Goal: Entertainment & Leisure: Consume media (video, audio)

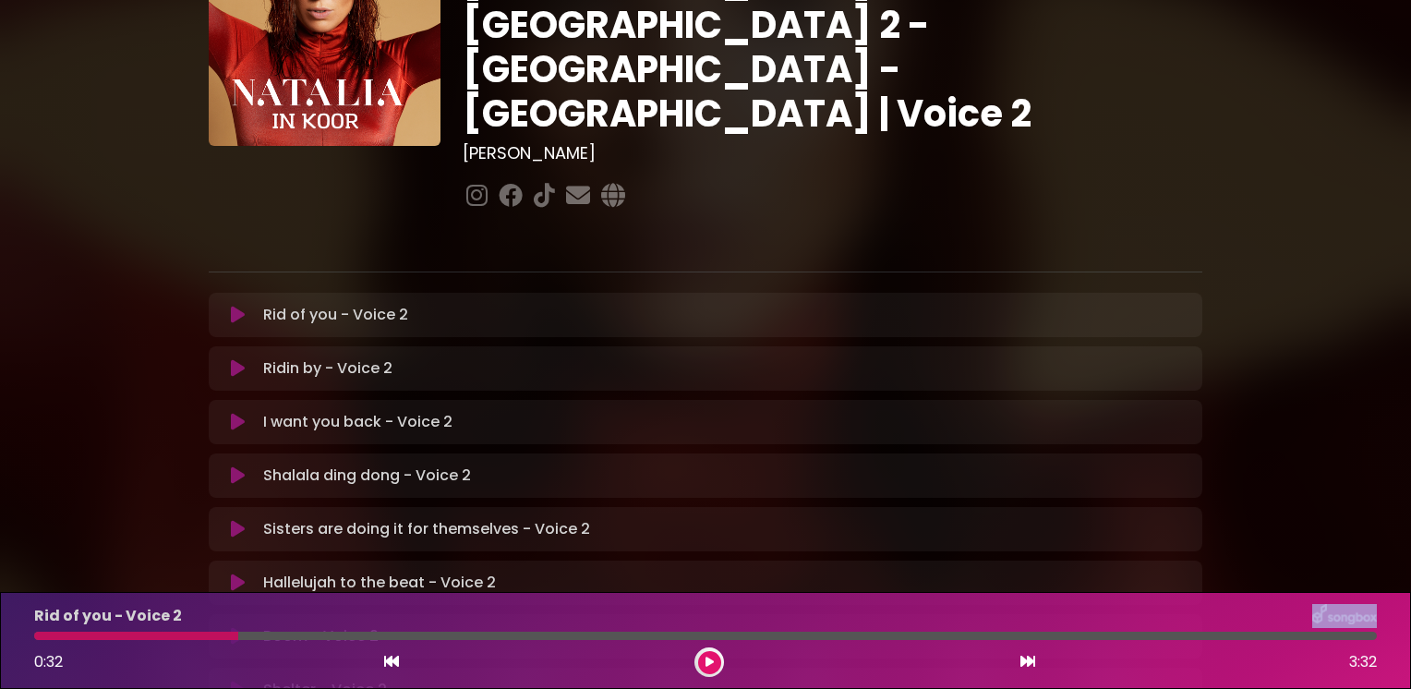
scroll to position [185, 0]
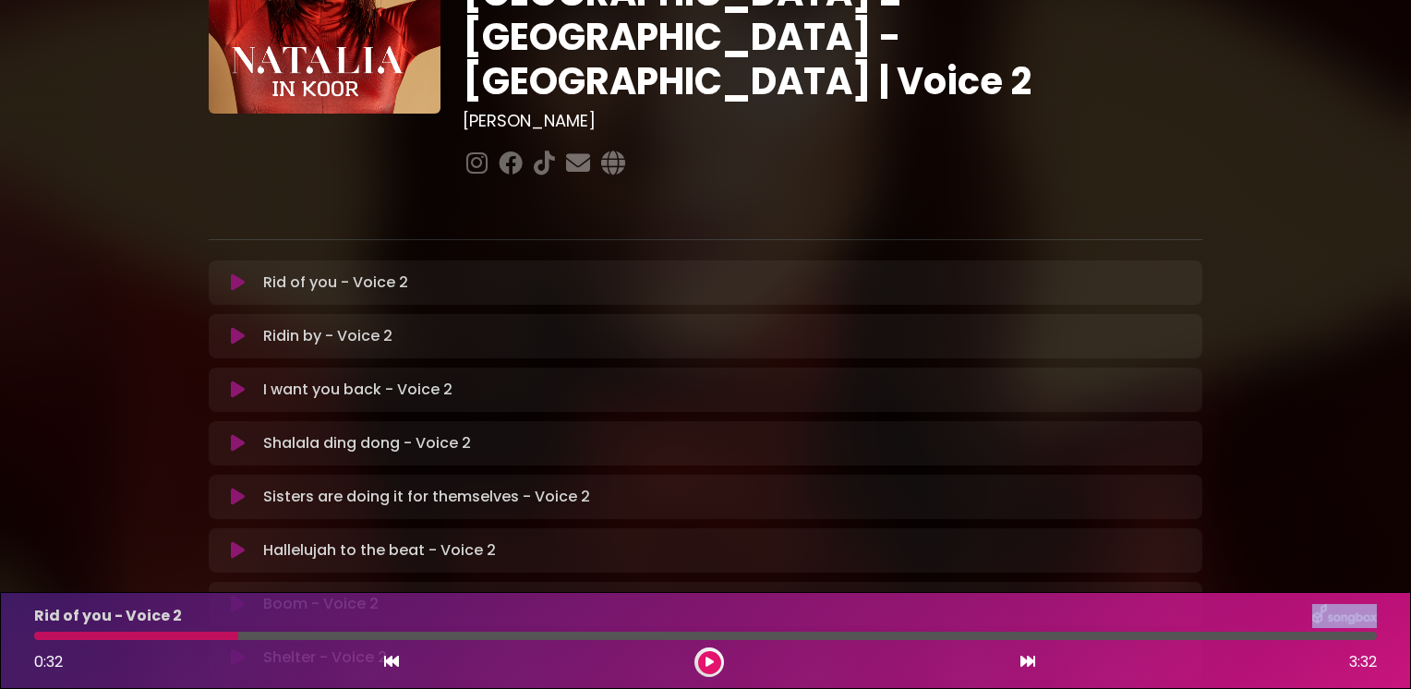
click at [234, 327] on icon at bounding box center [238, 336] width 14 height 18
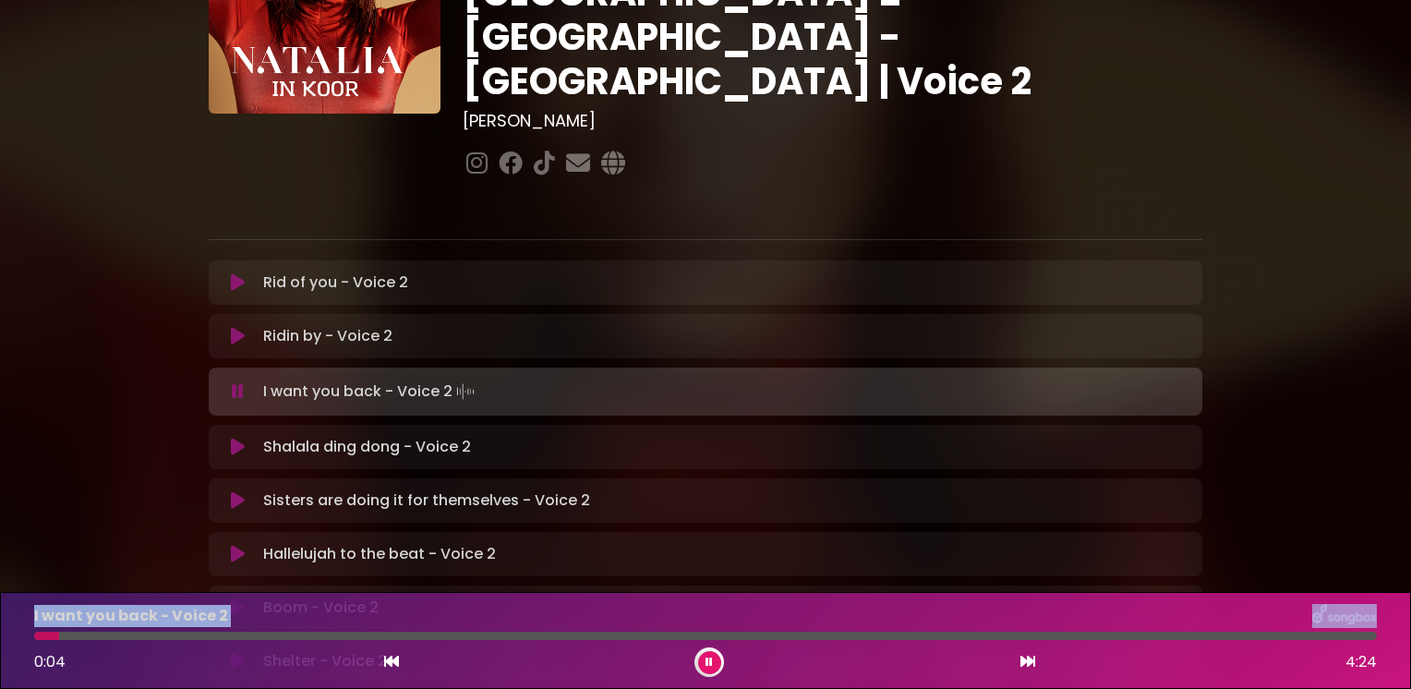
click at [232, 327] on icon at bounding box center [238, 336] width 14 height 18
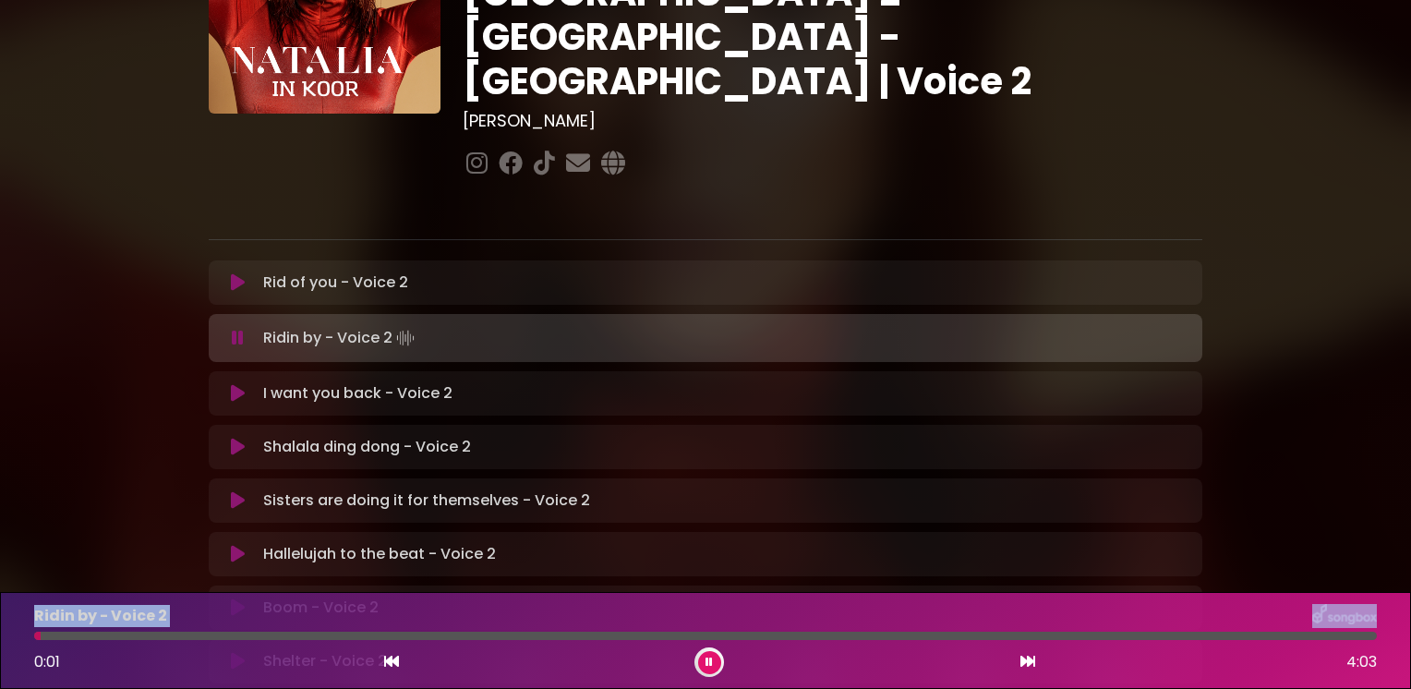
click at [237, 329] on icon at bounding box center [238, 338] width 12 height 18
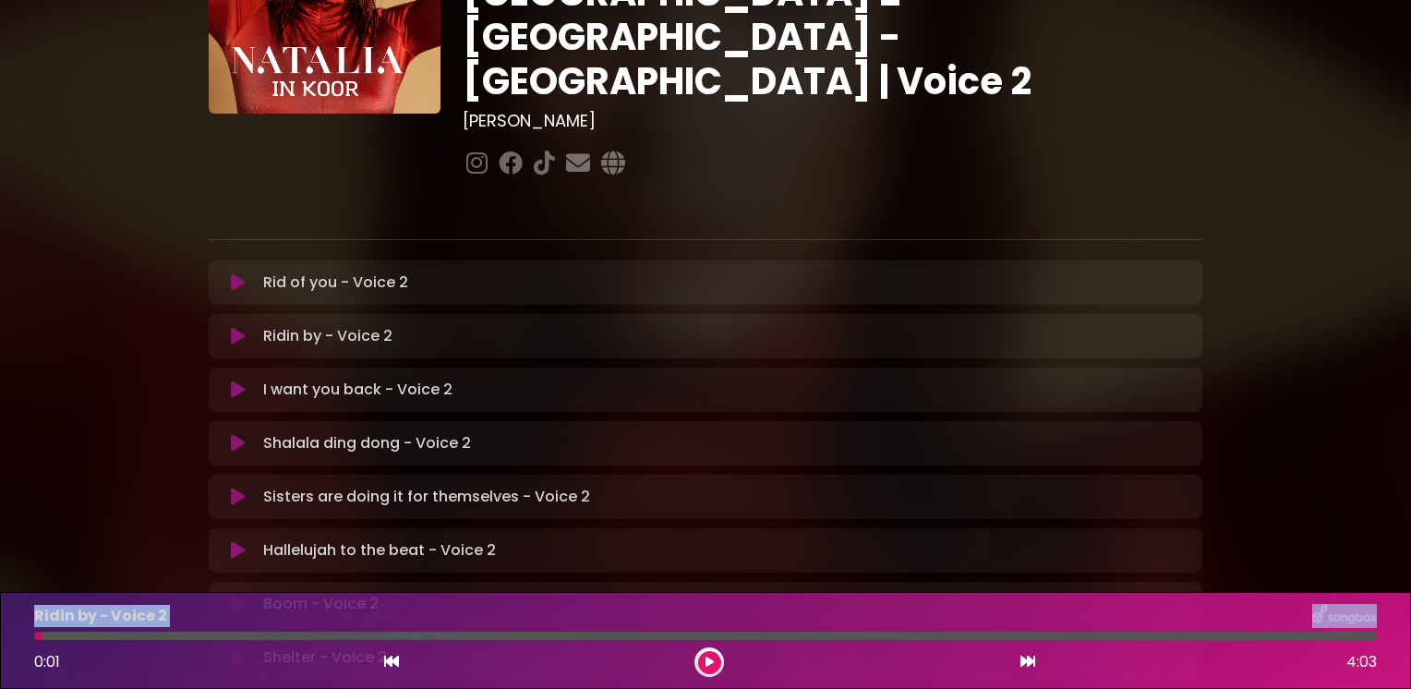
click at [236, 327] on icon at bounding box center [238, 336] width 14 height 18
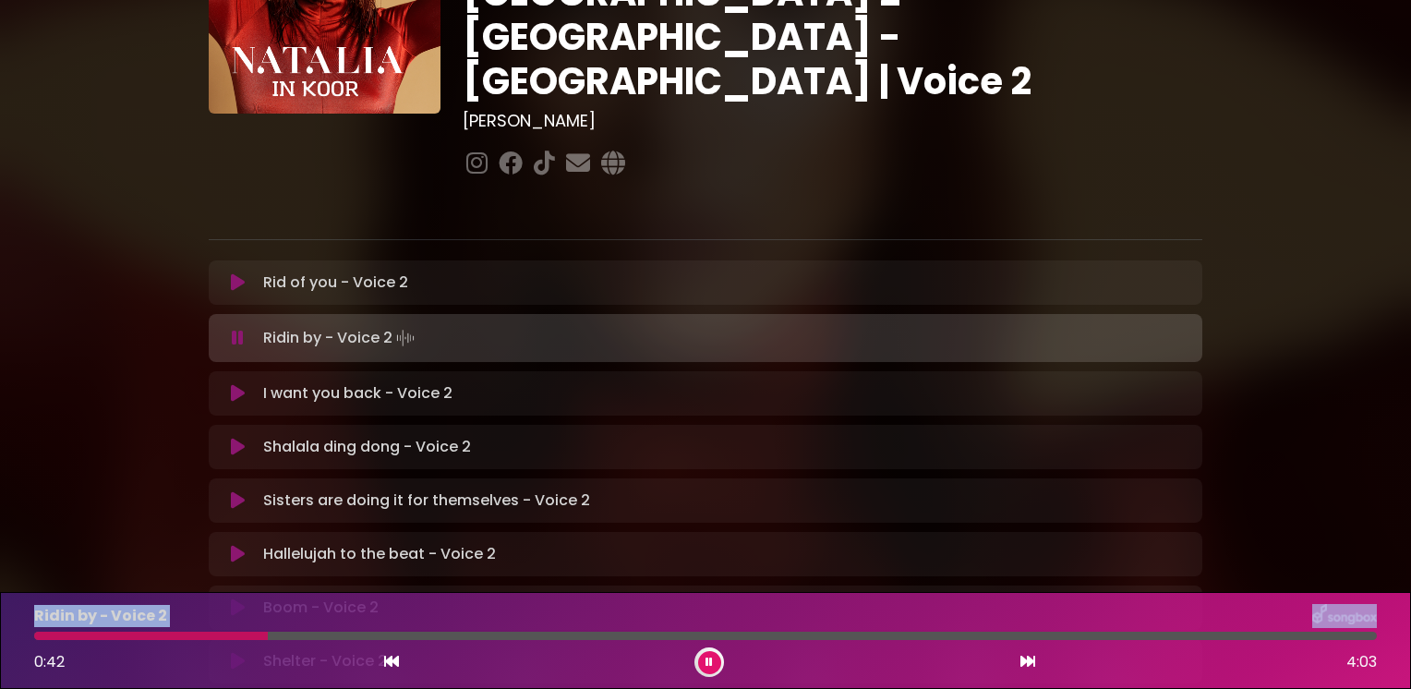
click at [707, 661] on icon at bounding box center [708, 661] width 7 height 11
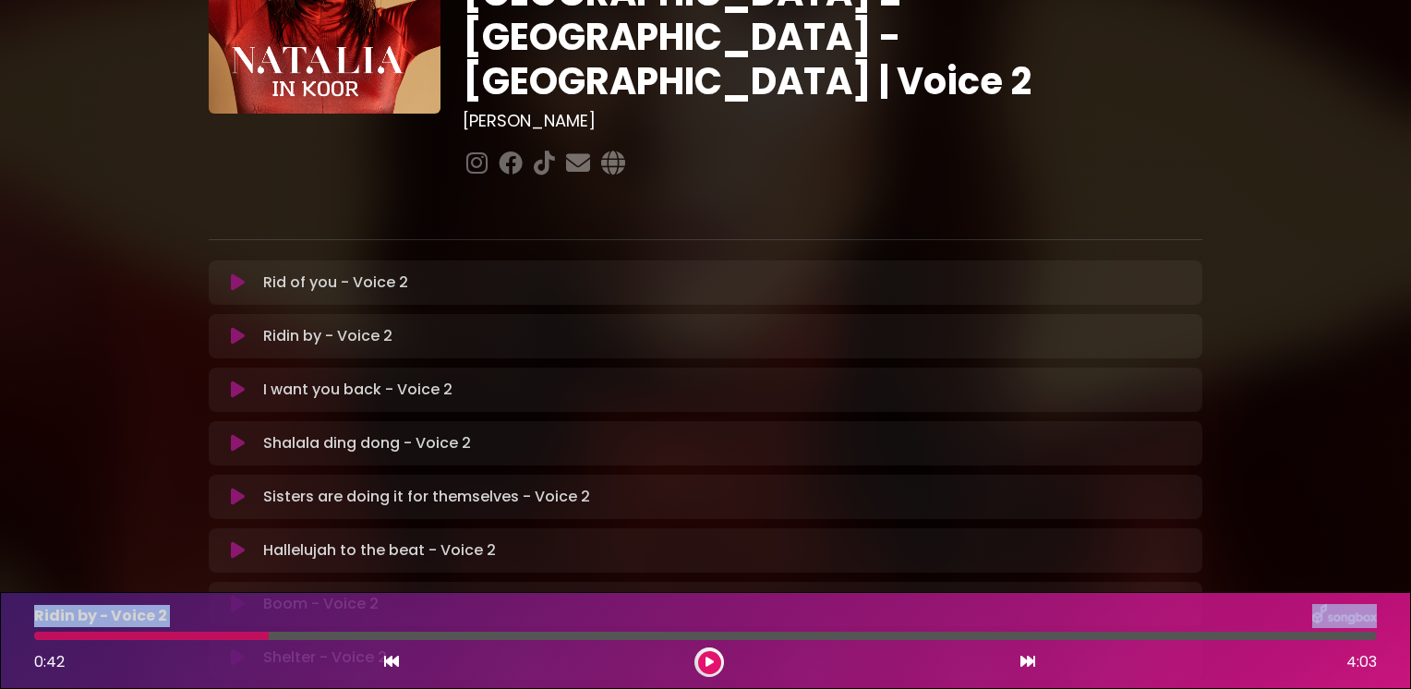
click at [707, 663] on icon at bounding box center [709, 661] width 8 height 11
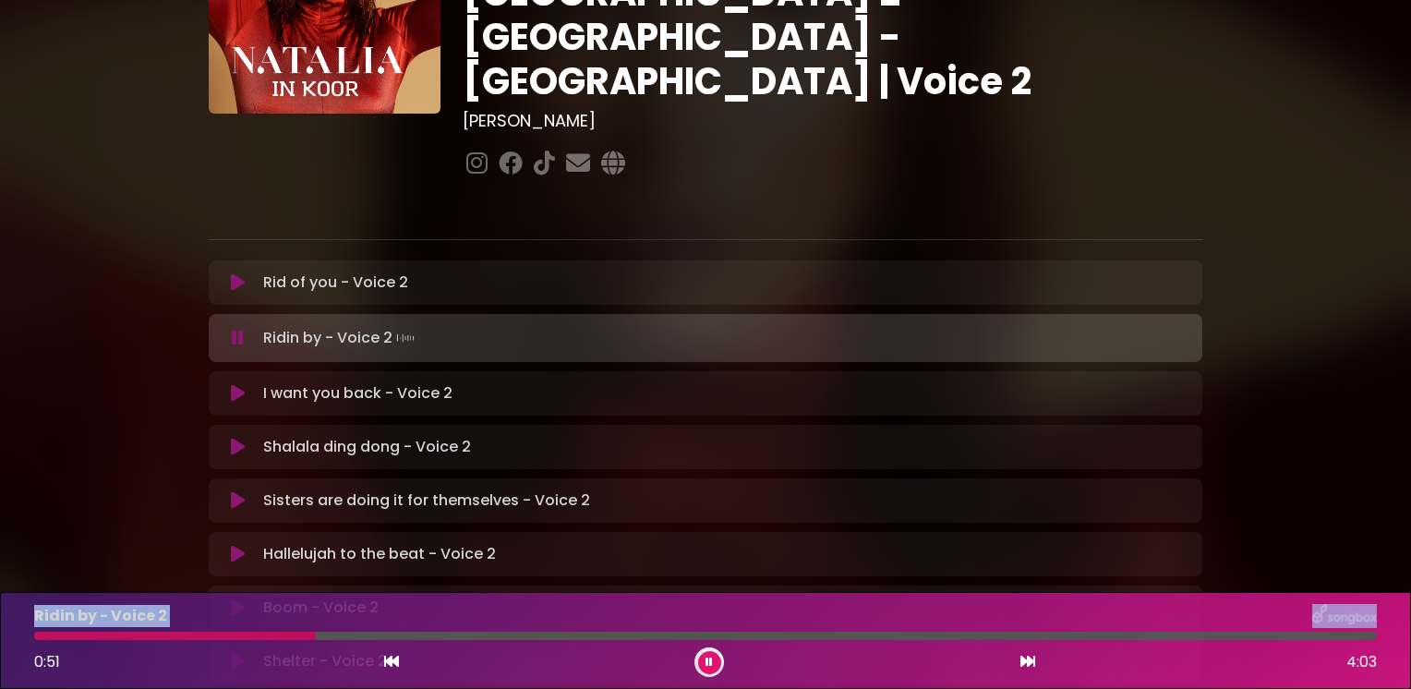
click at [708, 658] on icon at bounding box center [708, 661] width 7 height 11
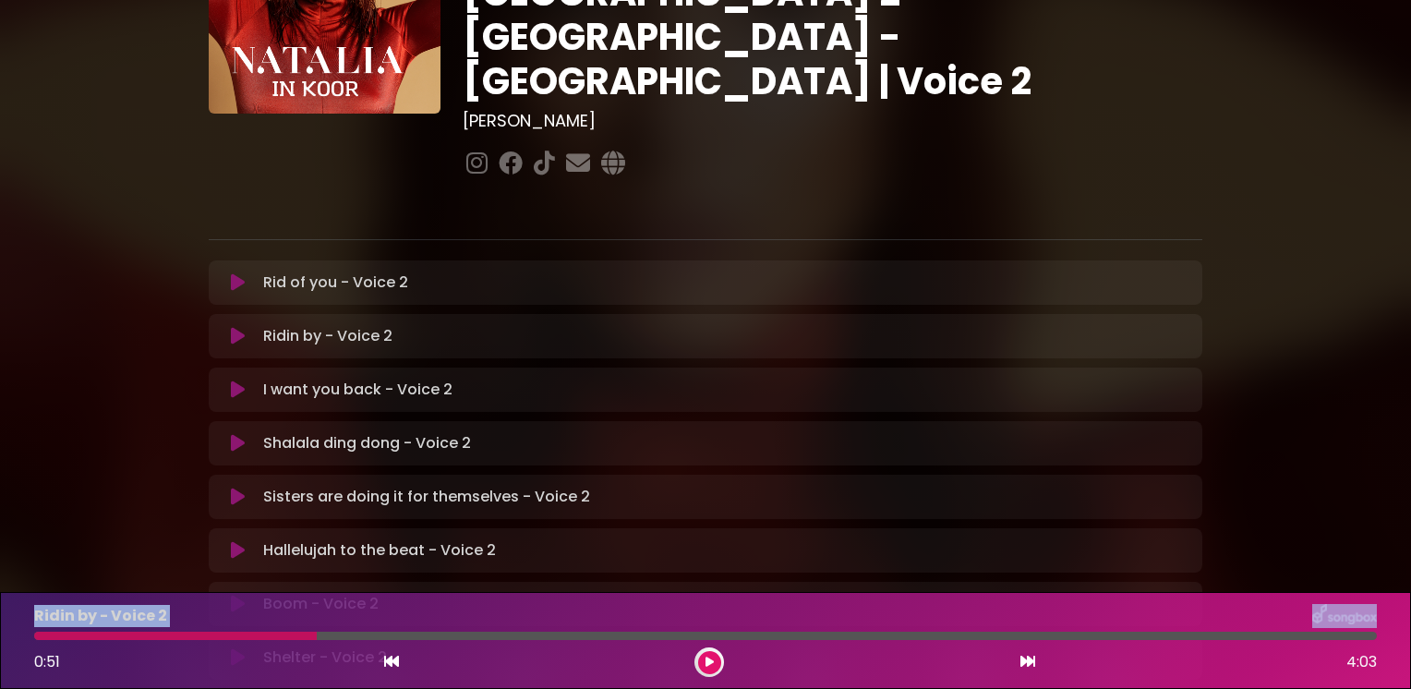
click at [709, 665] on icon at bounding box center [709, 661] width 8 height 11
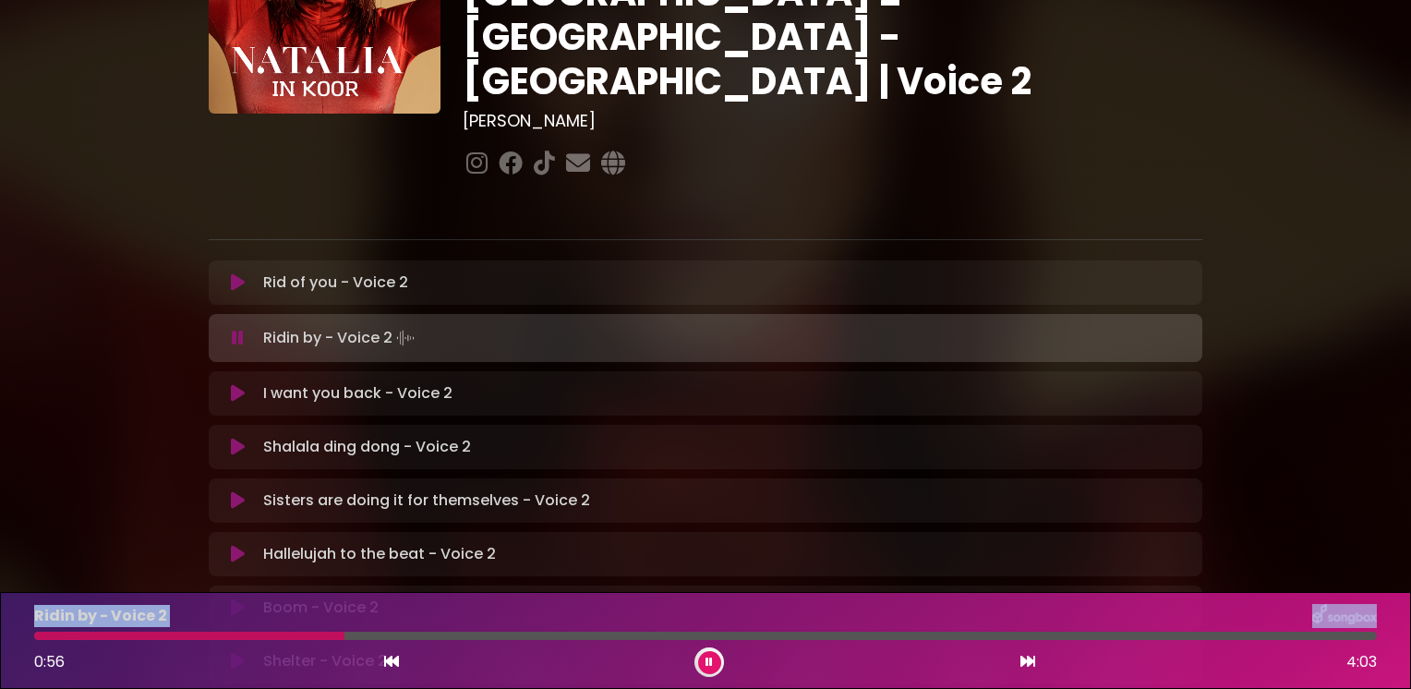
click at [707, 663] on icon at bounding box center [708, 661] width 7 height 11
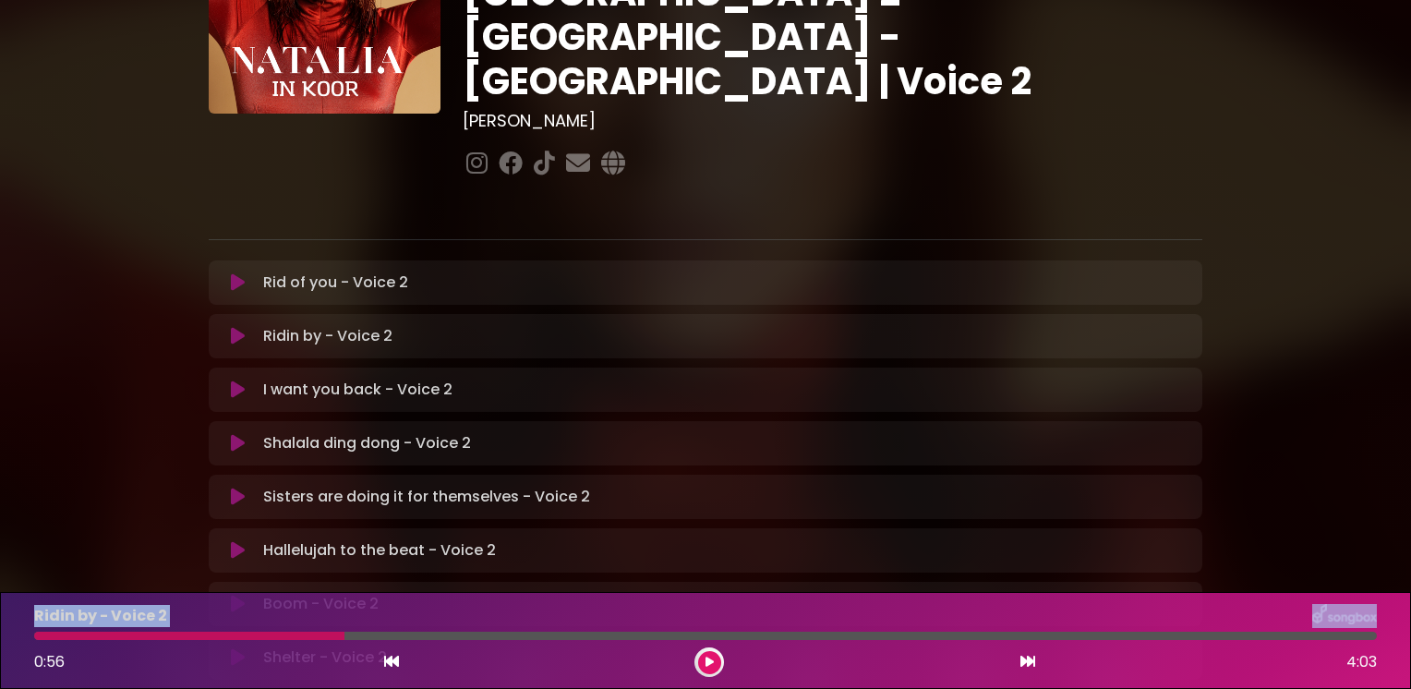
click at [707, 663] on icon at bounding box center [709, 661] width 8 height 11
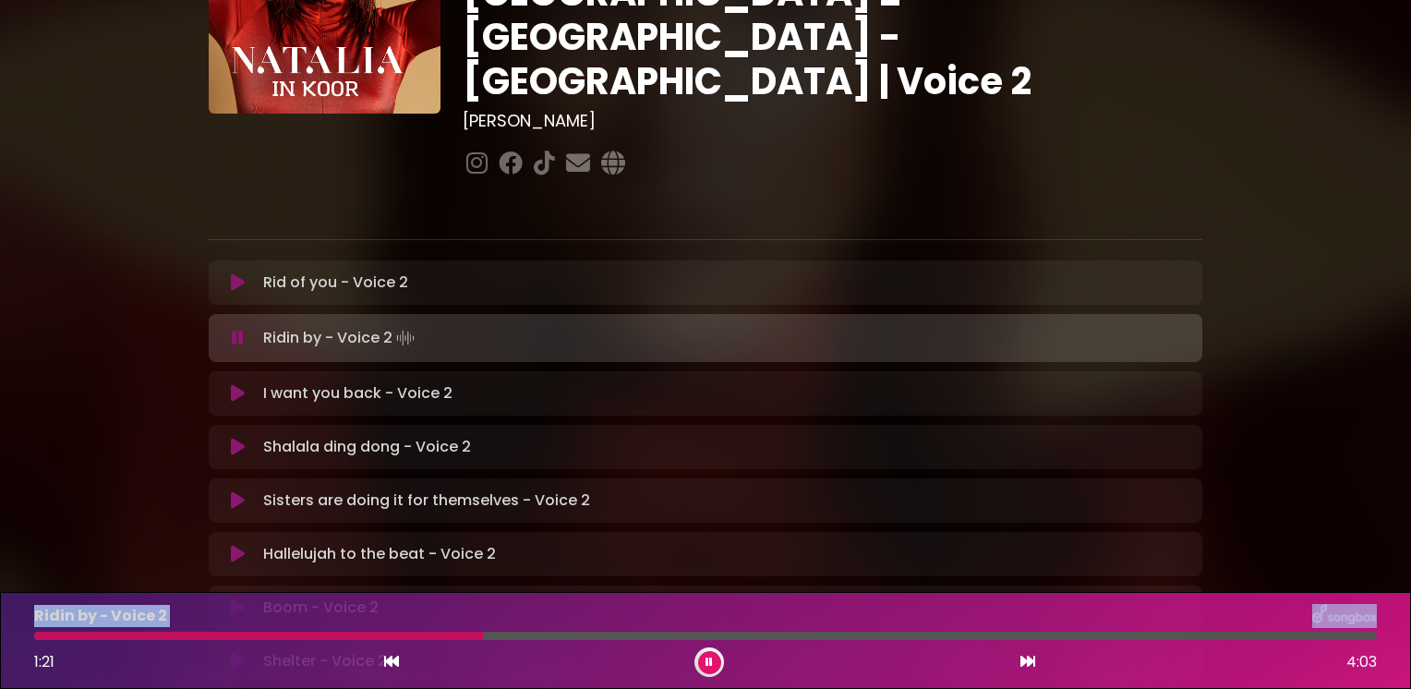
click at [709, 657] on icon at bounding box center [708, 661] width 7 height 11
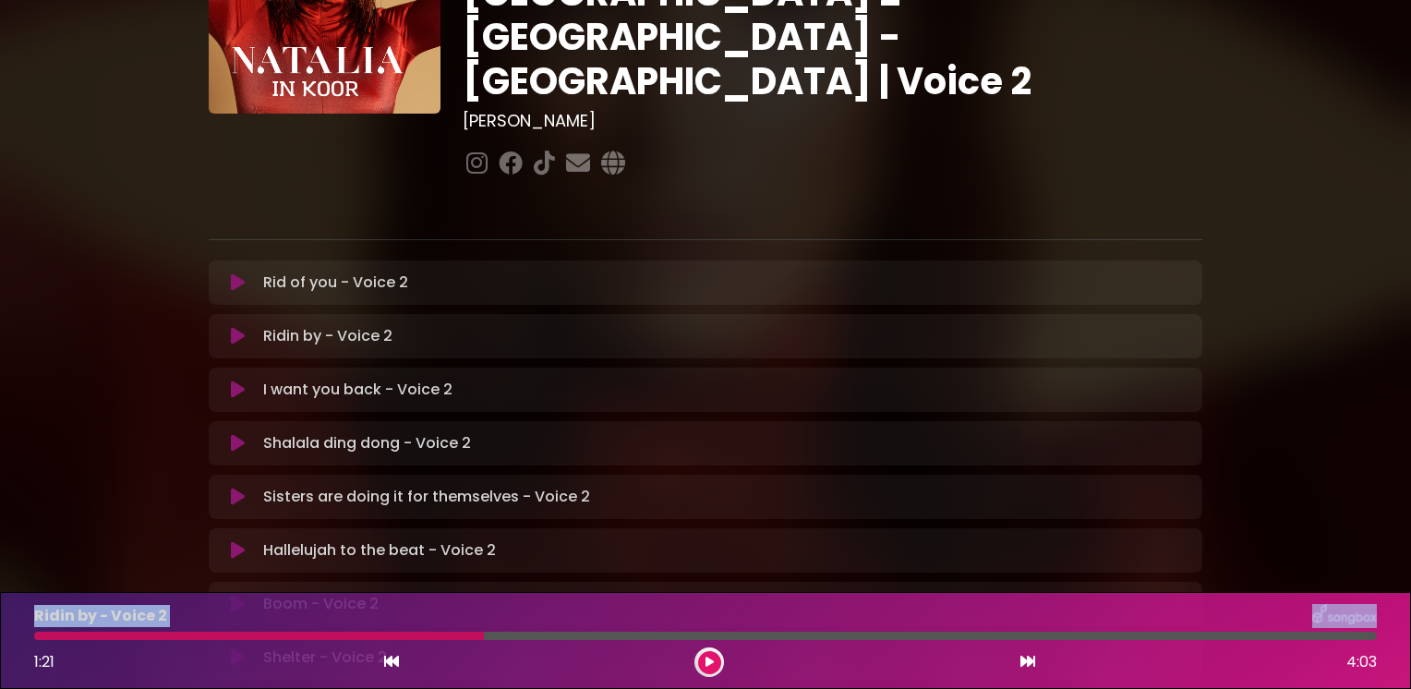
click at [708, 663] on icon at bounding box center [709, 661] width 8 height 11
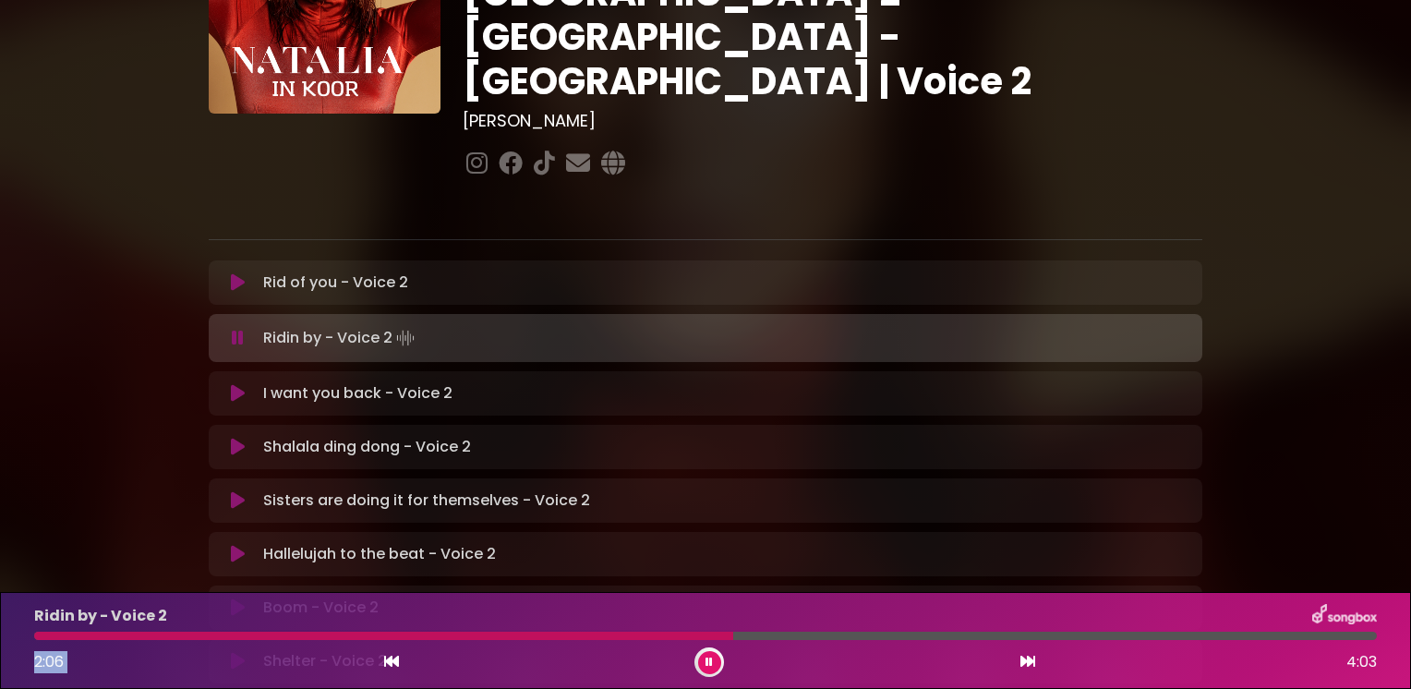
drag, startPoint x: 716, startPoint y: 644, endPoint x: 349, endPoint y: 632, distance: 367.7
click at [349, 632] on div "Ridin by - Voice 2 2:06 4:03" at bounding box center [705, 640] width 1365 height 73
drag, startPoint x: 388, startPoint y: 625, endPoint x: 303, endPoint y: 618, distance: 85.3
click at [303, 618] on div "Ridin by - Voice 2" at bounding box center [705, 616] width 1365 height 24
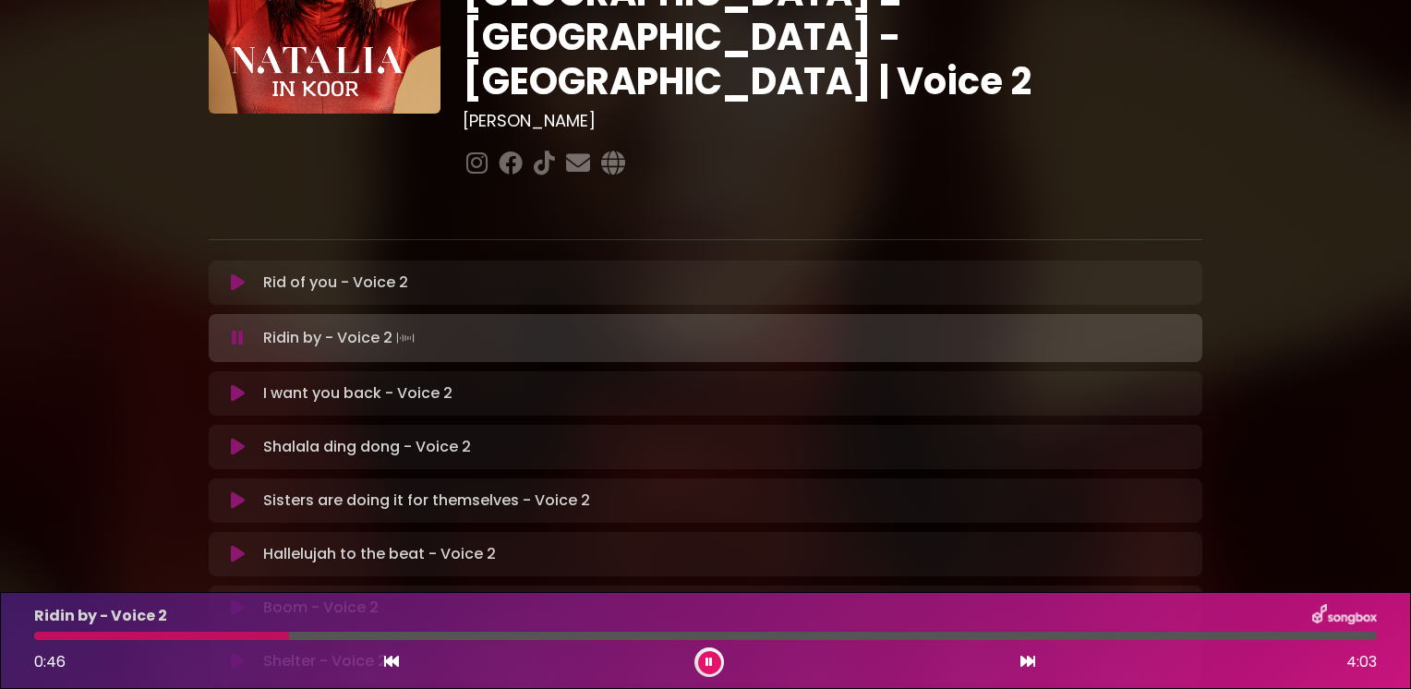
drag, startPoint x: 395, startPoint y: 633, endPoint x: 287, endPoint y: 635, distance: 108.0
click at [287, 635] on div at bounding box center [161, 636] width 255 height 8
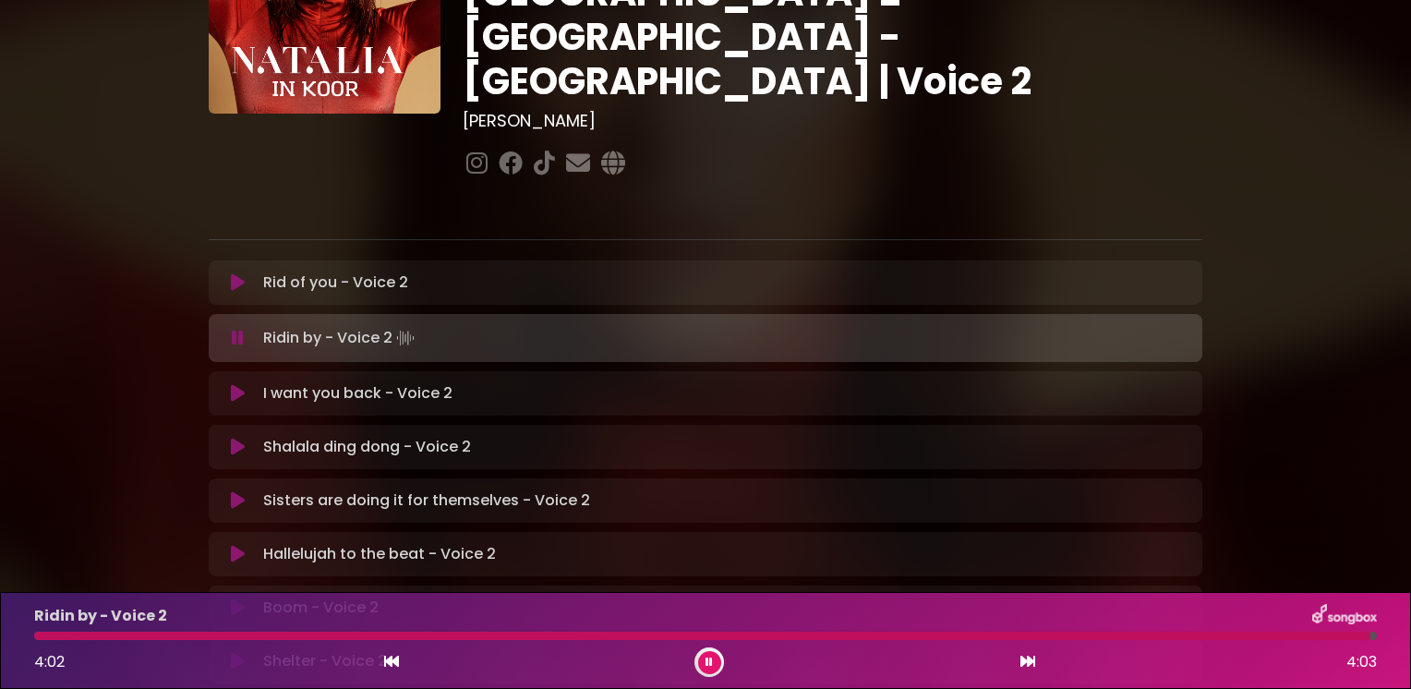
click at [712, 663] on icon at bounding box center [708, 661] width 7 height 11
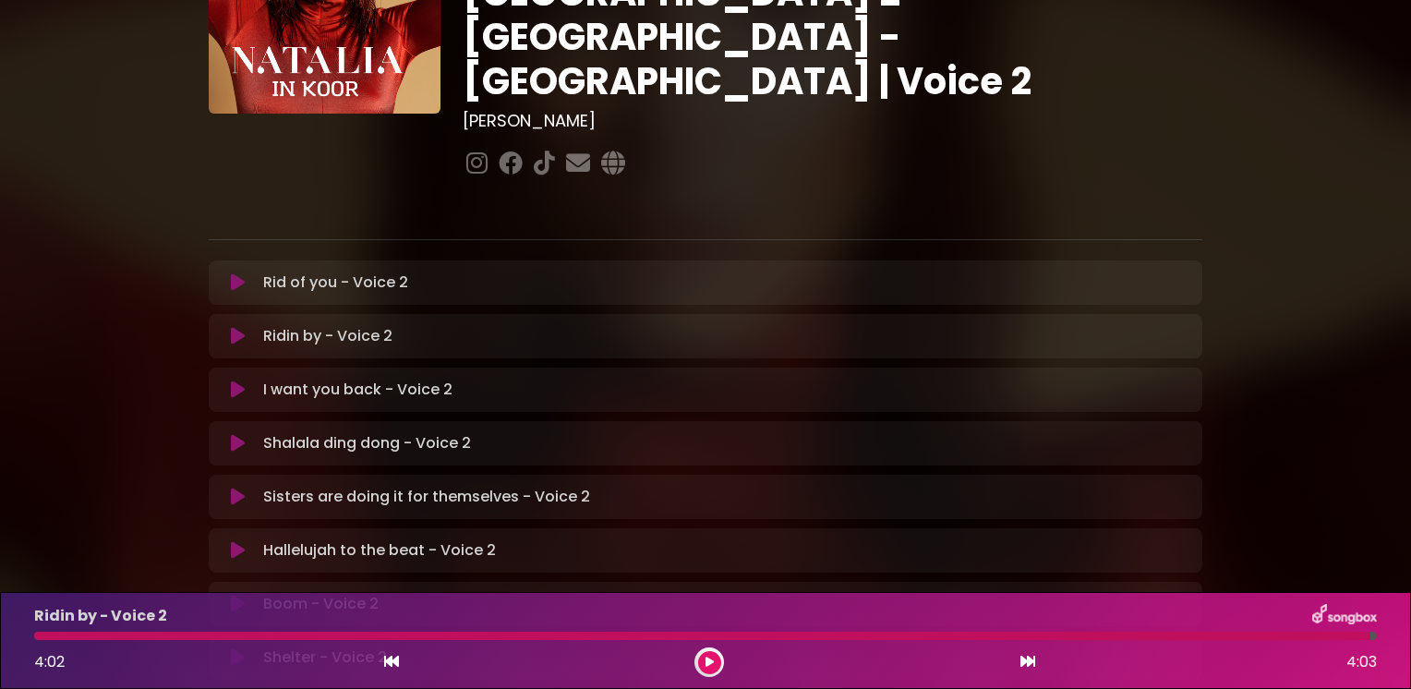
click at [238, 327] on icon at bounding box center [238, 336] width 14 height 18
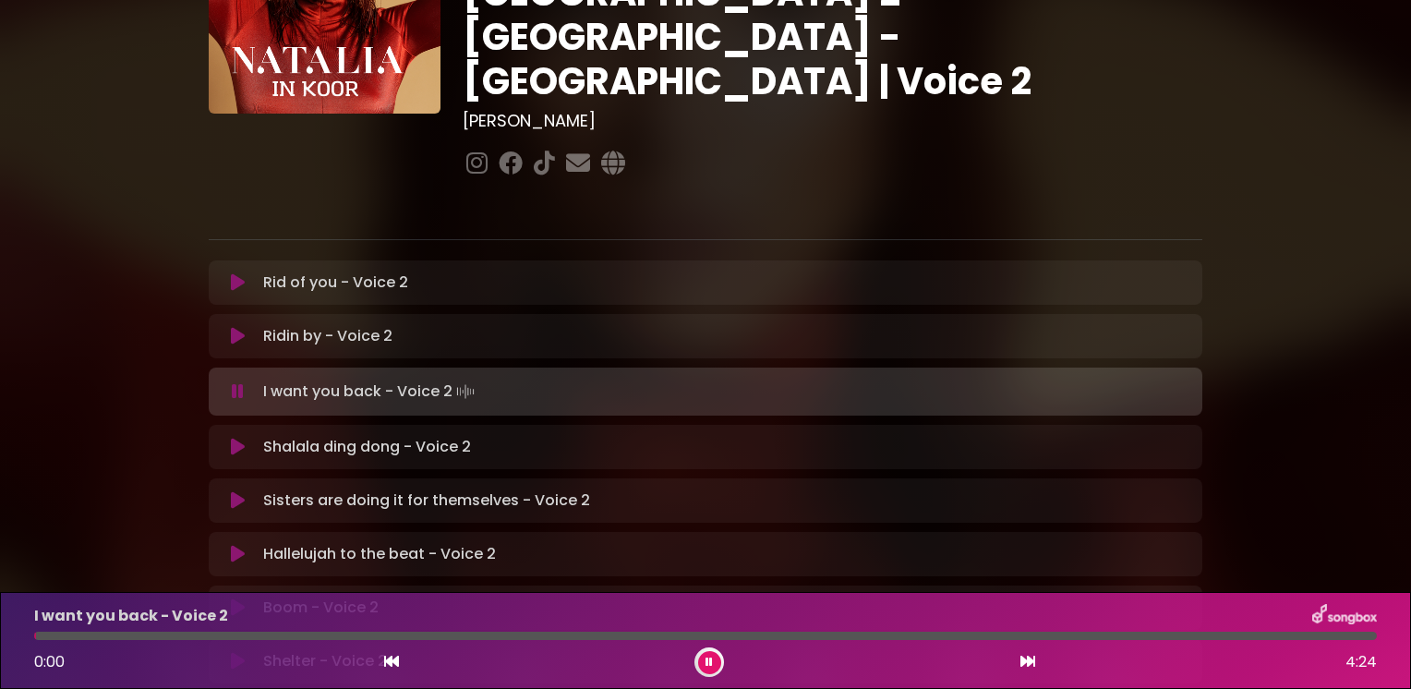
click at [236, 327] on icon at bounding box center [238, 336] width 14 height 18
click at [233, 327] on icon at bounding box center [238, 336] width 14 height 18
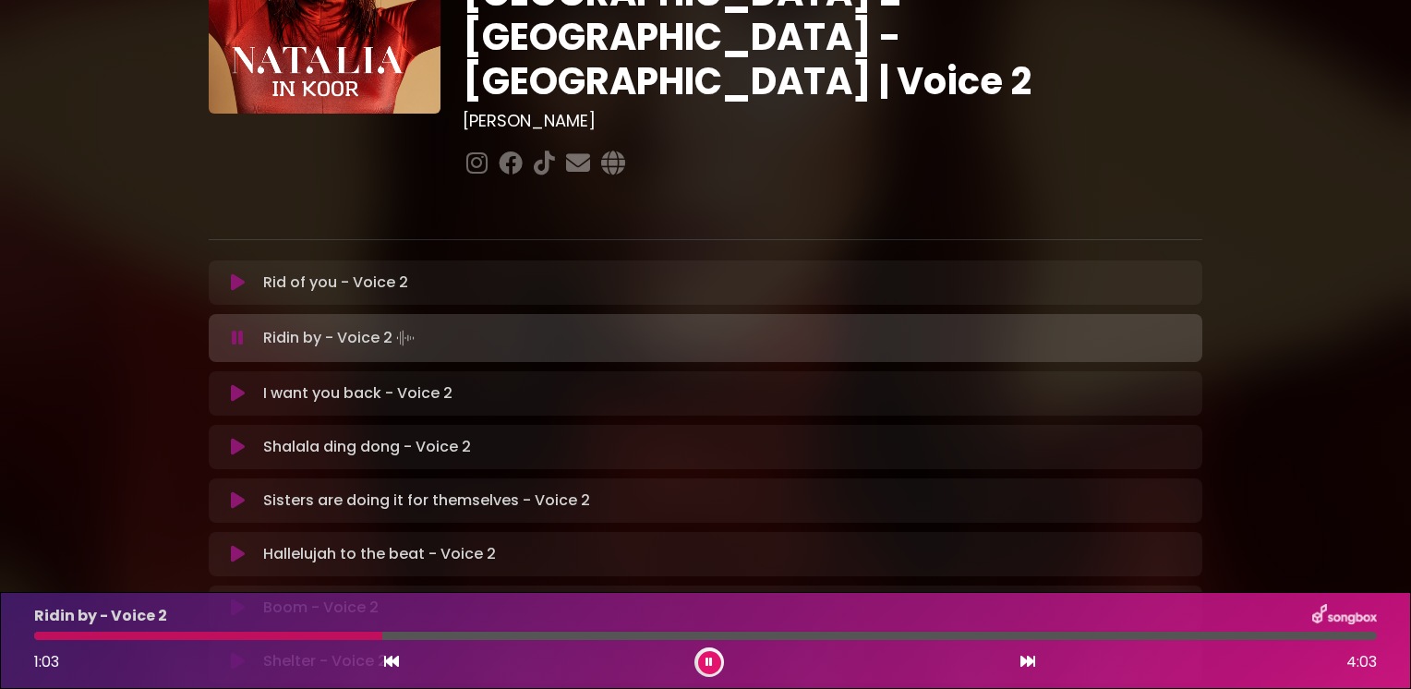
drag, startPoint x: 483, startPoint y: 637, endPoint x: 376, endPoint y: 632, distance: 107.2
click at [376, 632] on div at bounding box center [208, 636] width 348 height 8
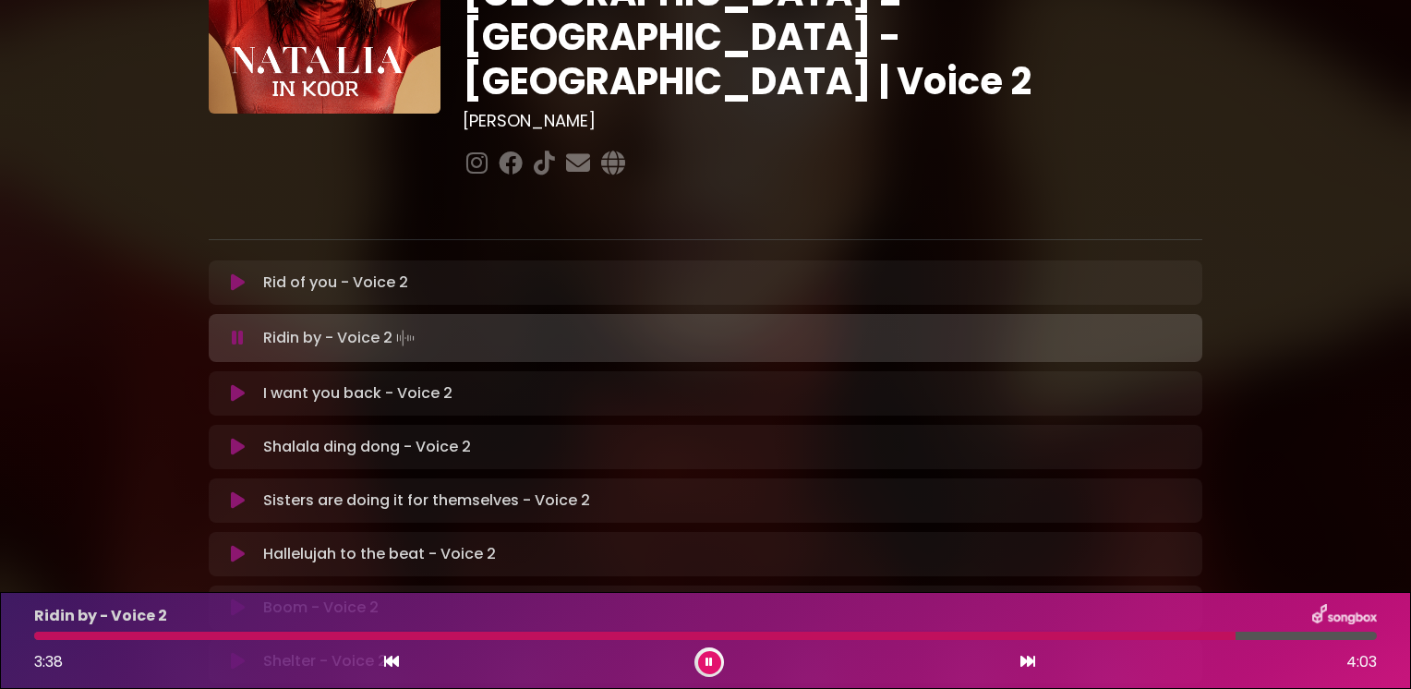
click at [236, 329] on icon at bounding box center [238, 338] width 12 height 18
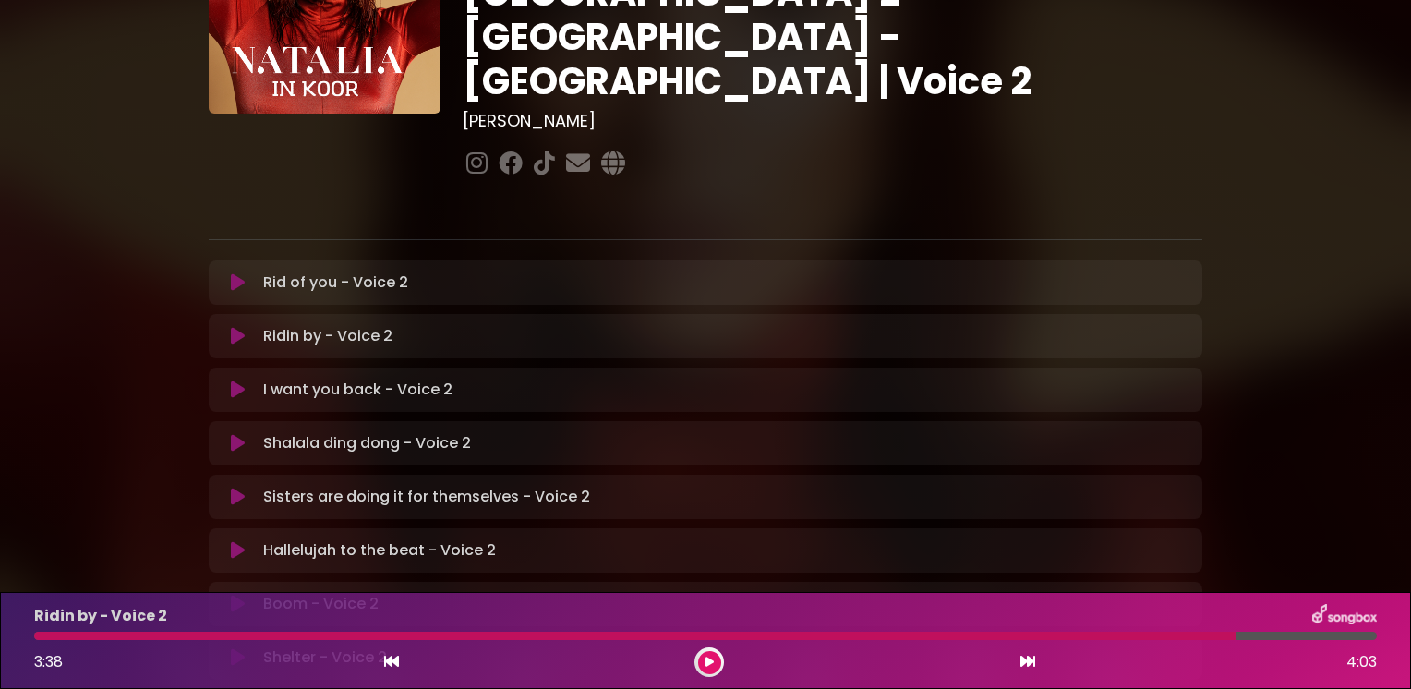
click at [238, 327] on icon at bounding box center [238, 336] width 14 height 18
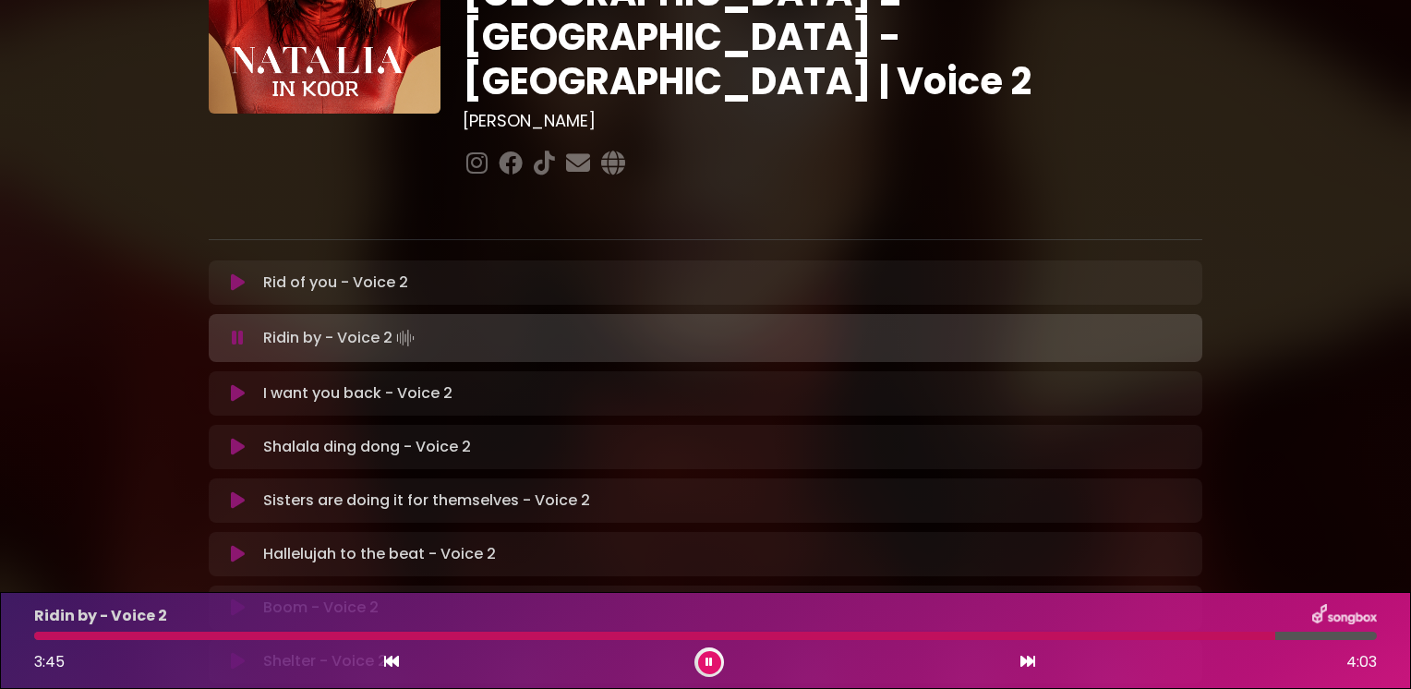
click at [237, 384] on icon at bounding box center [238, 393] width 14 height 18
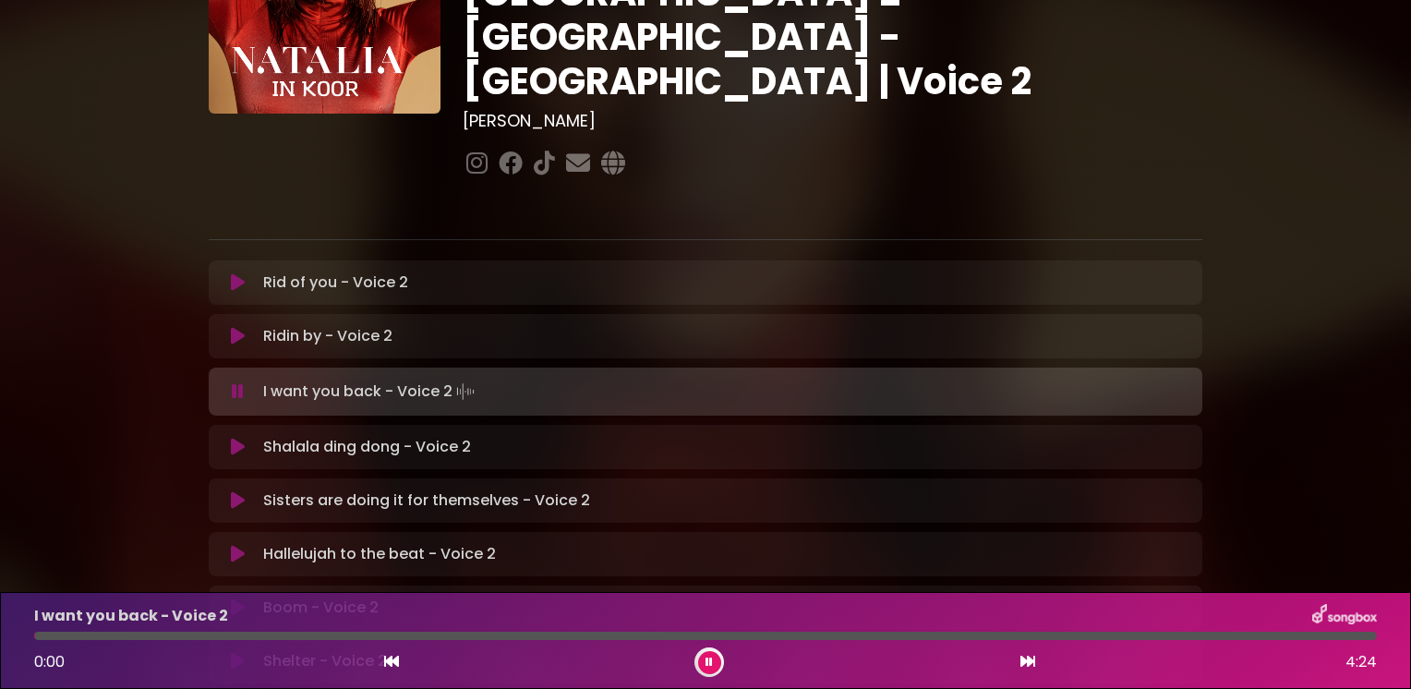
click at [240, 327] on icon at bounding box center [238, 336] width 14 height 18
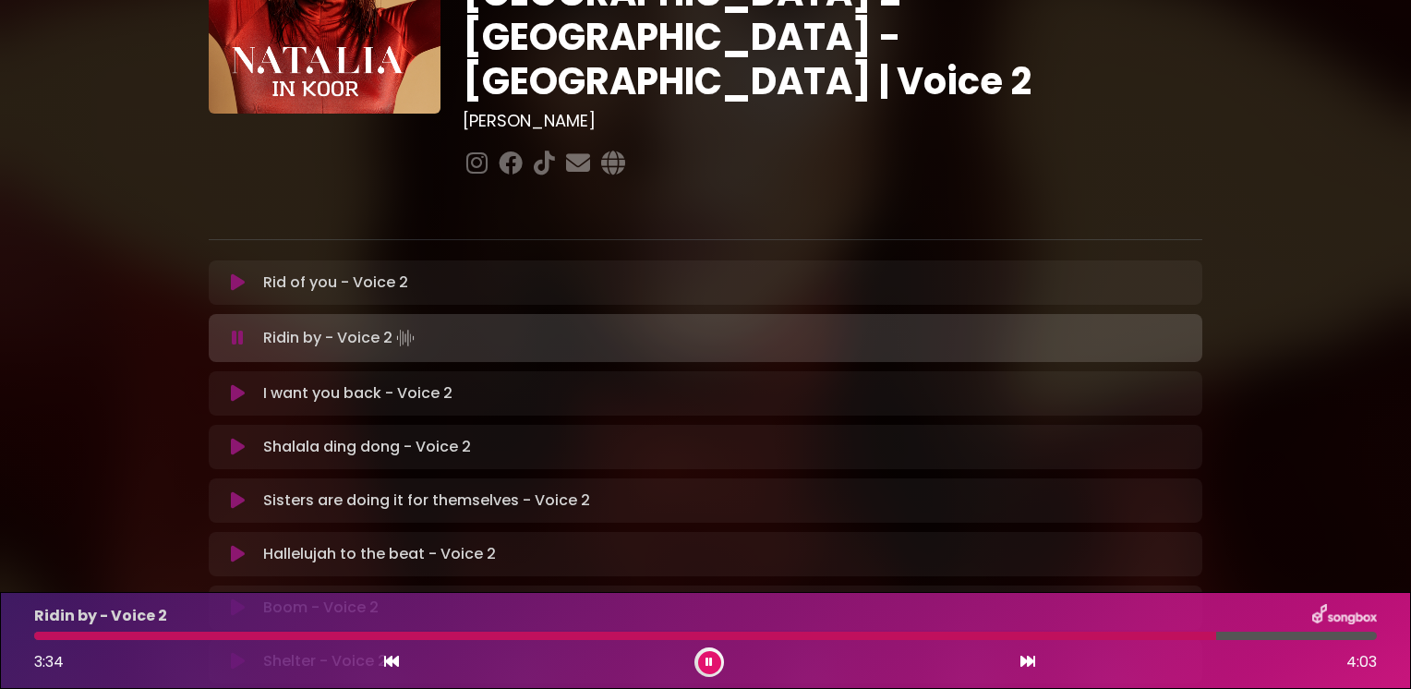
click at [237, 329] on icon at bounding box center [238, 338] width 12 height 18
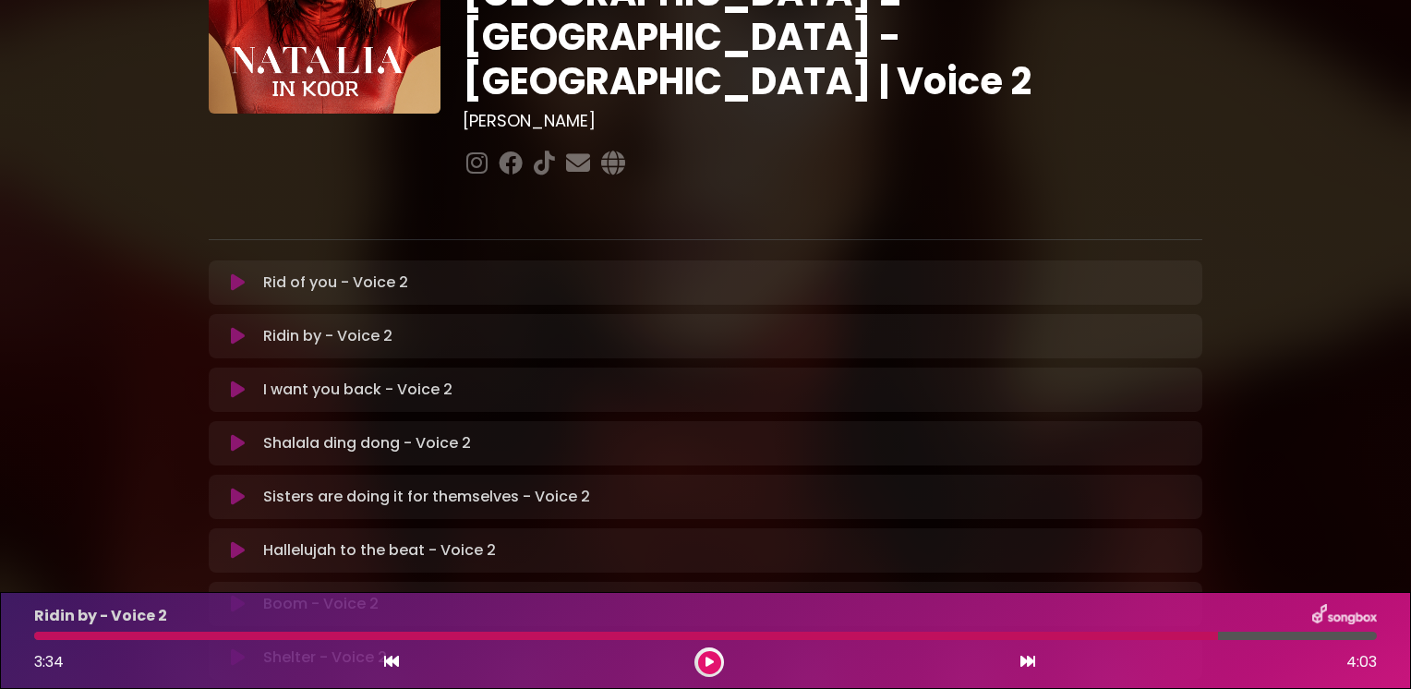
click at [239, 273] on icon at bounding box center [238, 282] width 14 height 18
click at [234, 273] on icon at bounding box center [238, 282] width 14 height 18
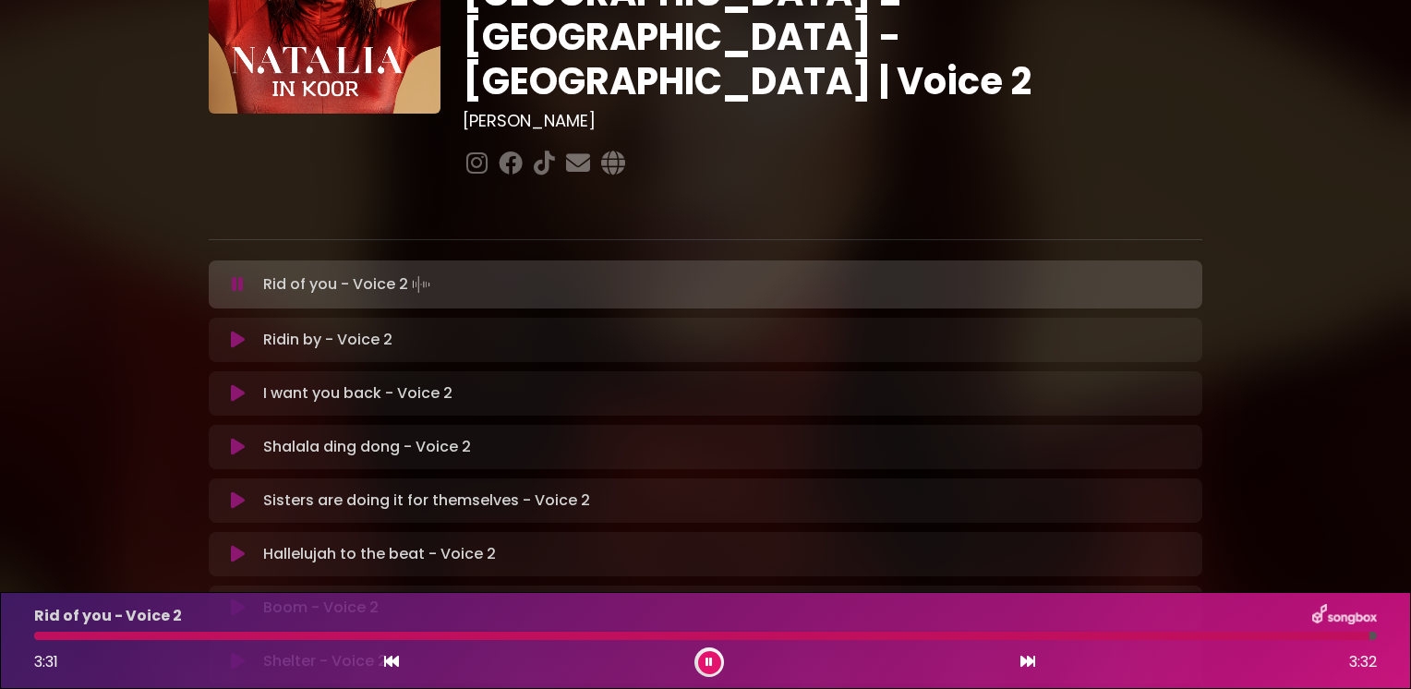
click at [234, 275] on icon at bounding box center [238, 284] width 12 height 18
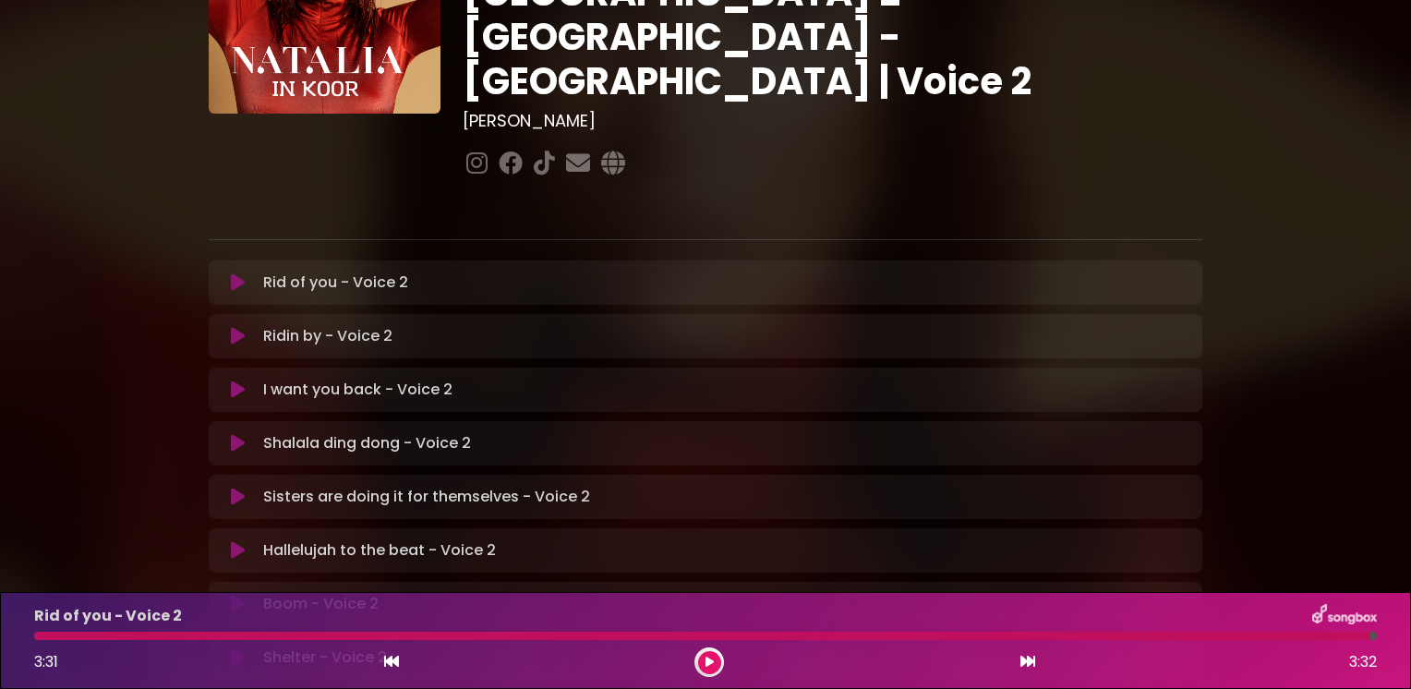
click at [233, 273] on icon at bounding box center [238, 282] width 14 height 18
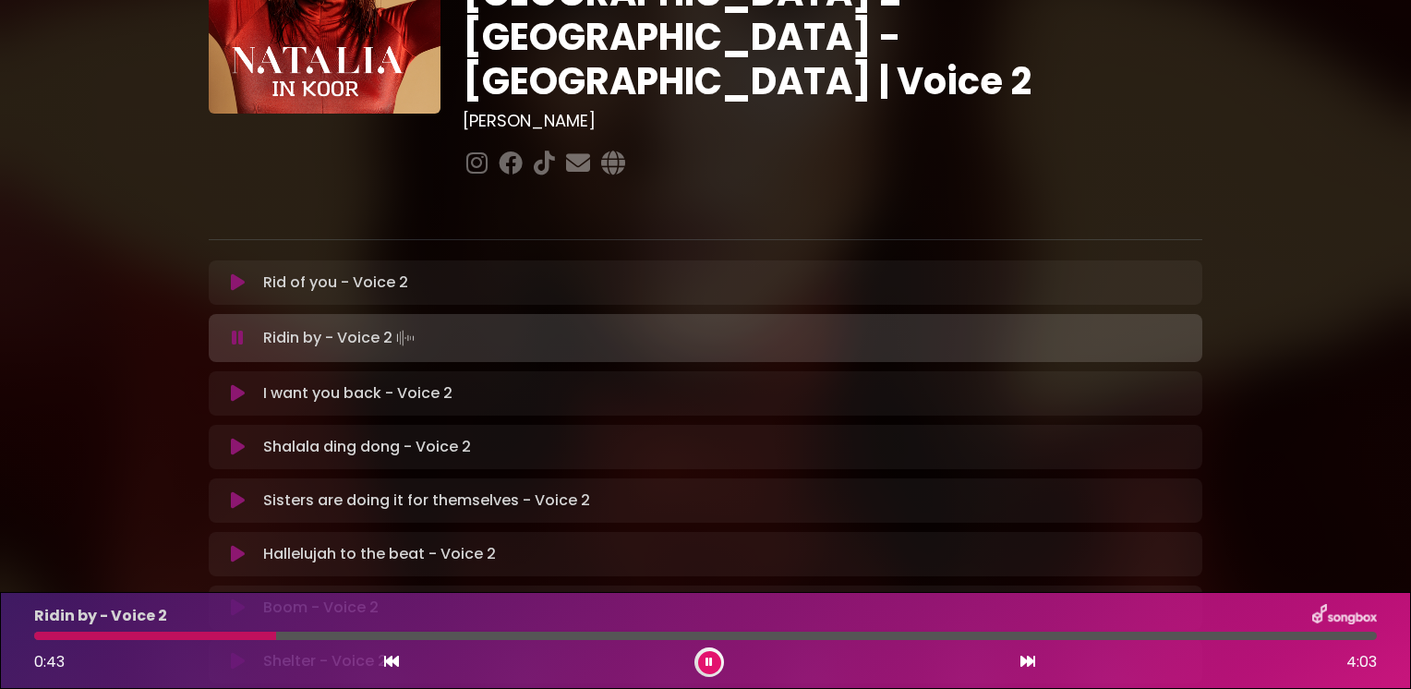
click at [232, 273] on icon at bounding box center [238, 282] width 14 height 18
click at [235, 273] on icon at bounding box center [238, 282] width 14 height 18
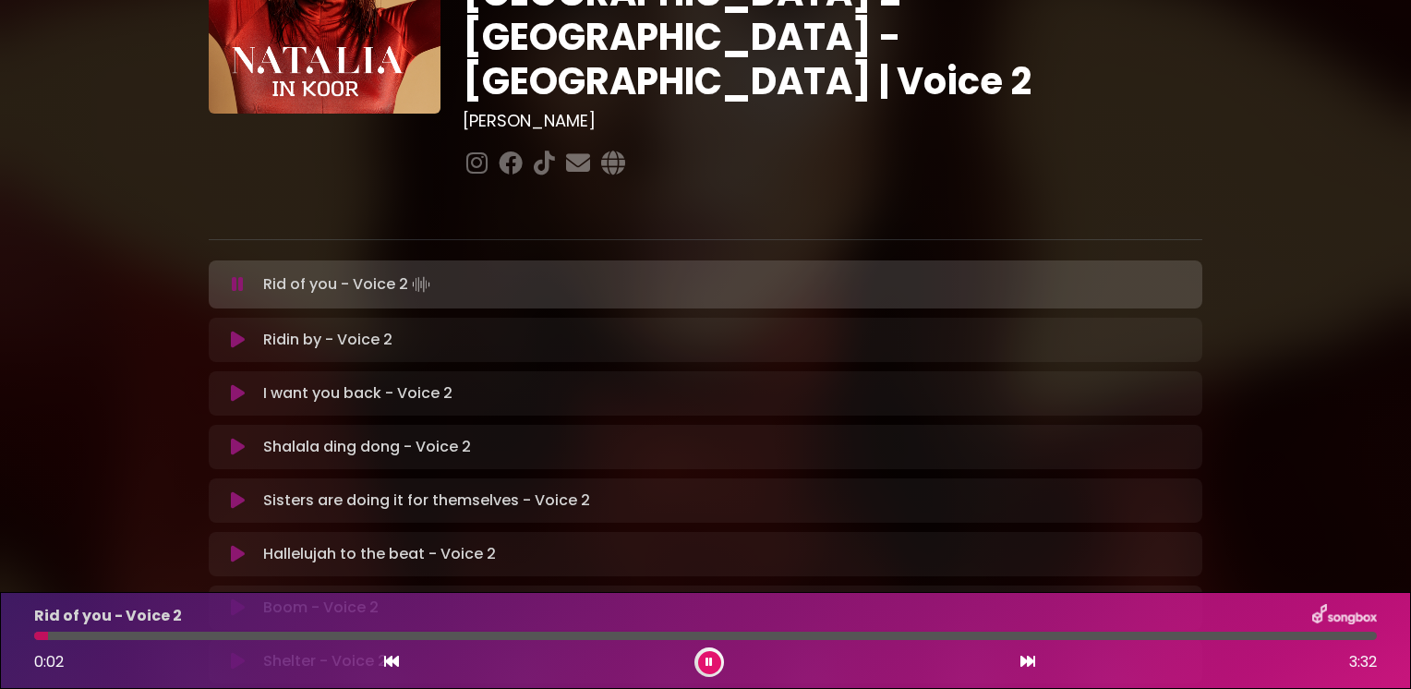
click at [234, 275] on icon at bounding box center [238, 284] width 12 height 18
